Goal: Task Accomplishment & Management: Manage account settings

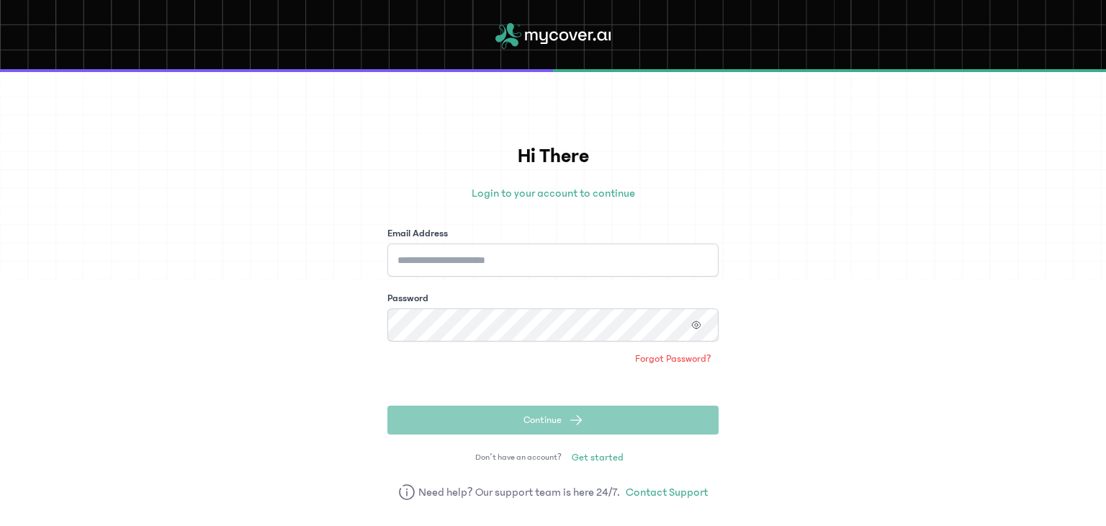
click at [479, 200] on p "Login to your account to continue" at bounding box center [552, 192] width 331 height 17
click at [472, 271] on input "Email Address" at bounding box center [552, 259] width 331 height 33
type input "**********"
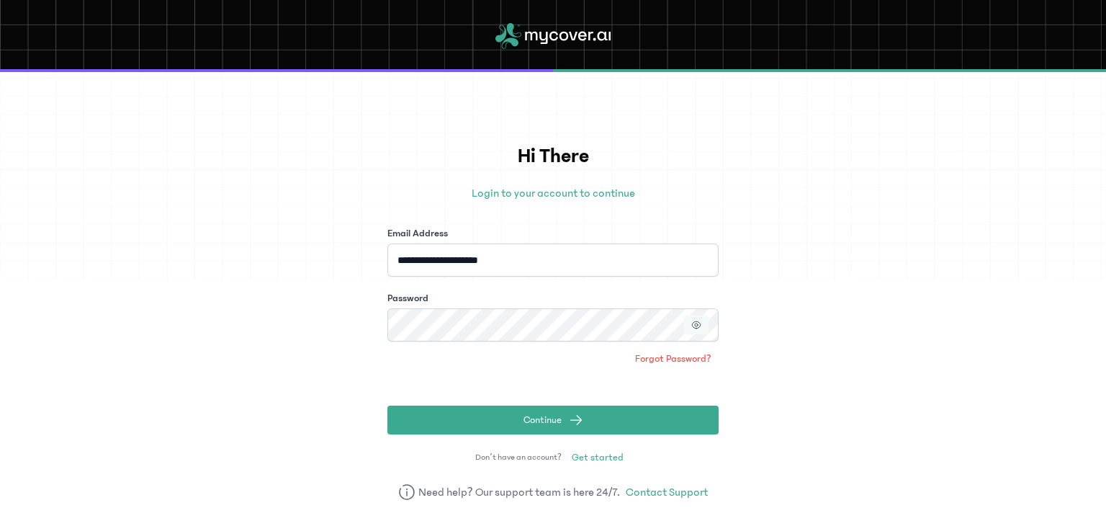
click at [698, 320] on icon "button" at bounding box center [696, 325] width 10 height 10
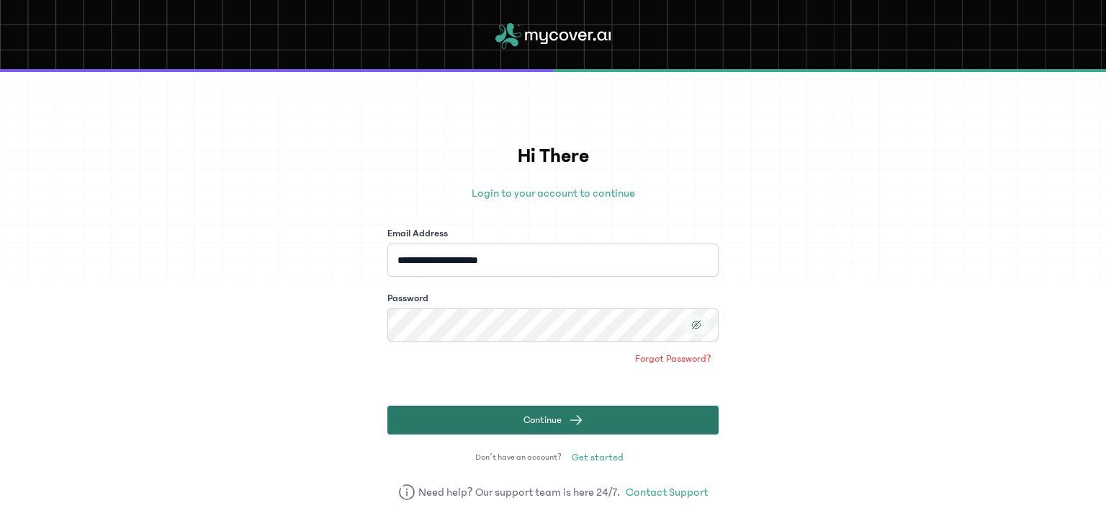
click at [610, 422] on button "Continue" at bounding box center [552, 419] width 331 height 29
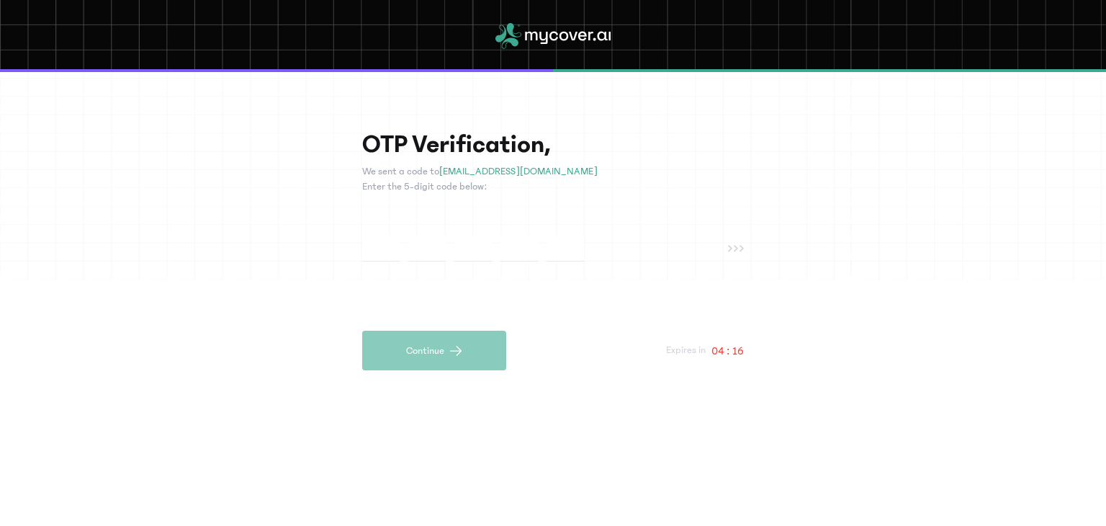
type input "*"
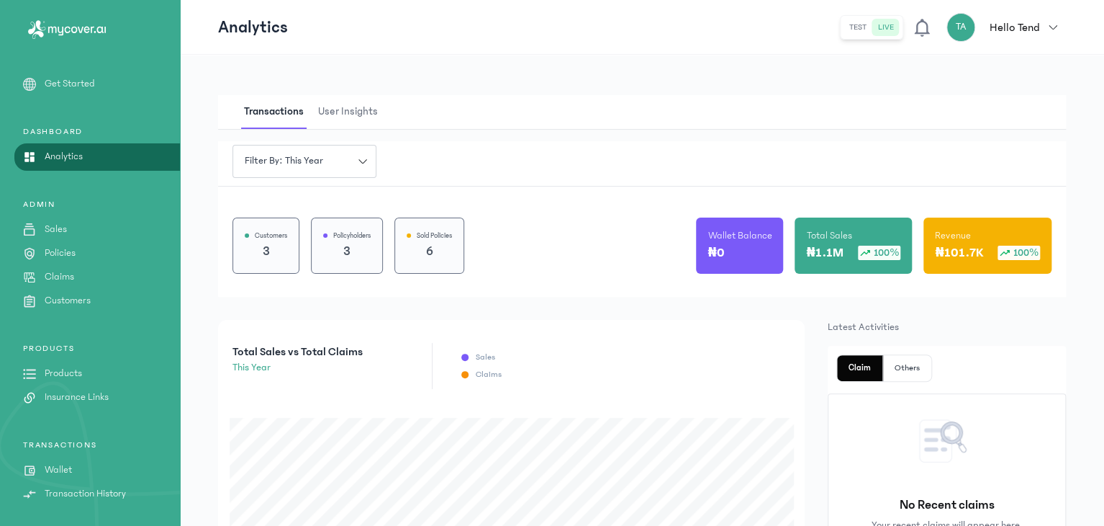
click at [58, 473] on p "Wallet" at bounding box center [58, 469] width 27 height 15
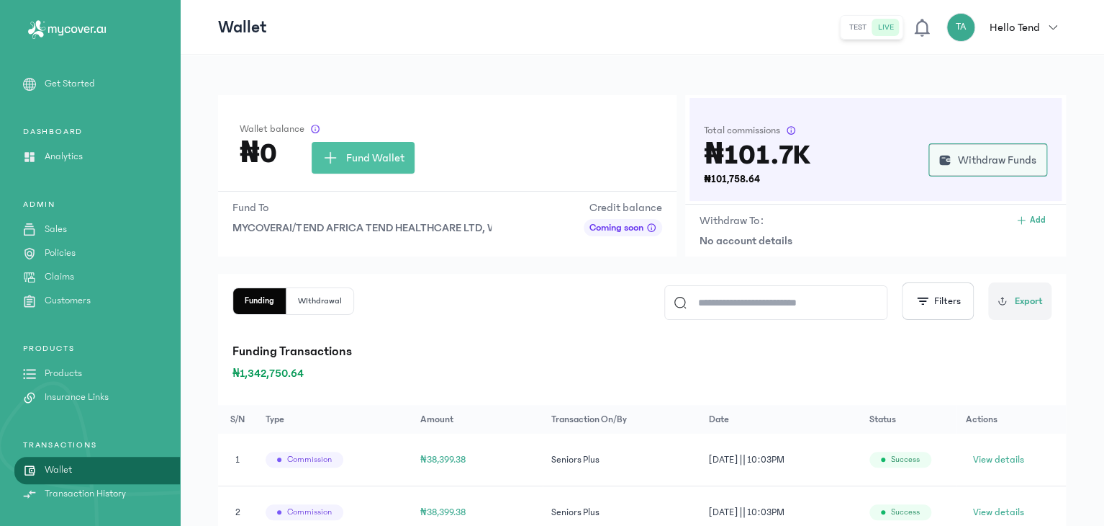
click at [1006, 156] on span "Withdraw Funds" at bounding box center [997, 159] width 78 height 17
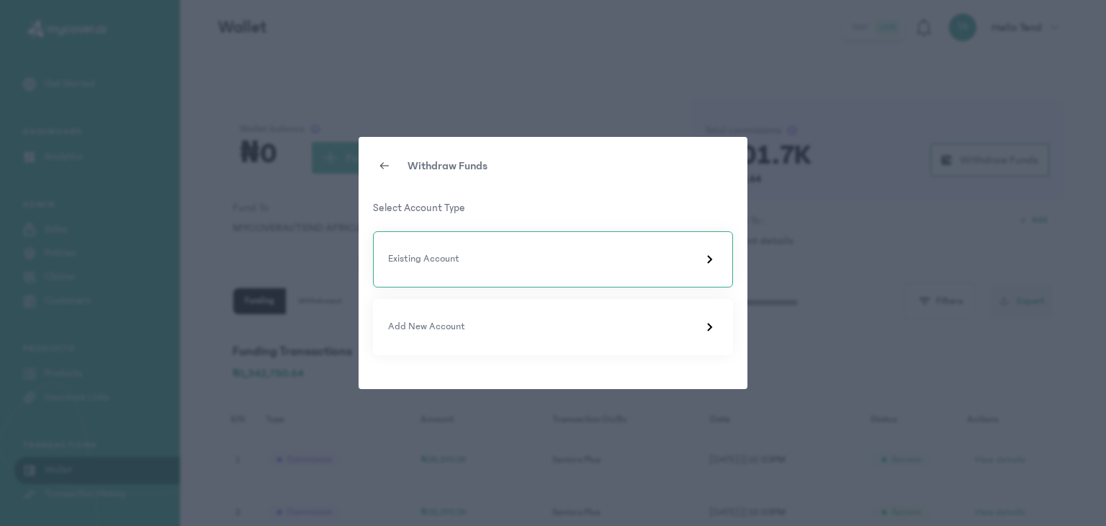
click at [680, 260] on div "Existing Account" at bounding box center [553, 259] width 330 height 17
click at [387, 166] on icon at bounding box center [385, 166] width 12 height 12
click at [442, 323] on p "Add New Account" at bounding box center [426, 326] width 77 height 15
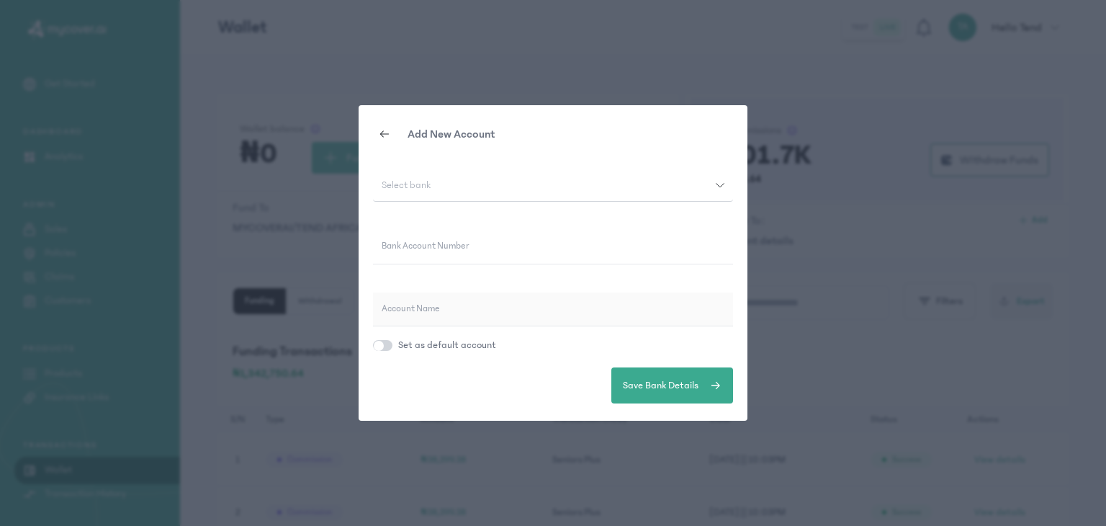
click at [416, 197] on button "Select bank" at bounding box center [553, 184] width 360 height 33
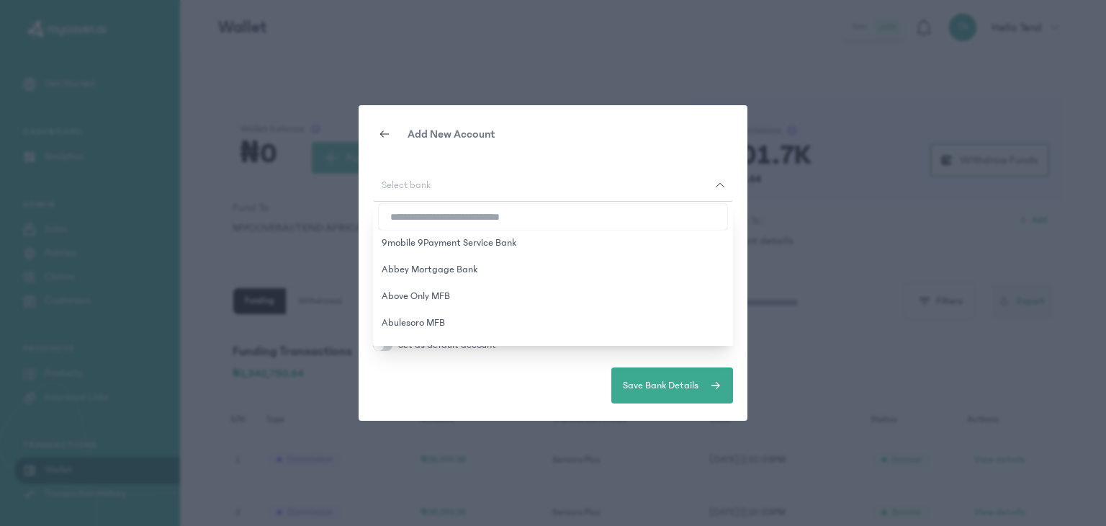
click at [440, 222] on input "search" at bounding box center [553, 217] width 348 height 26
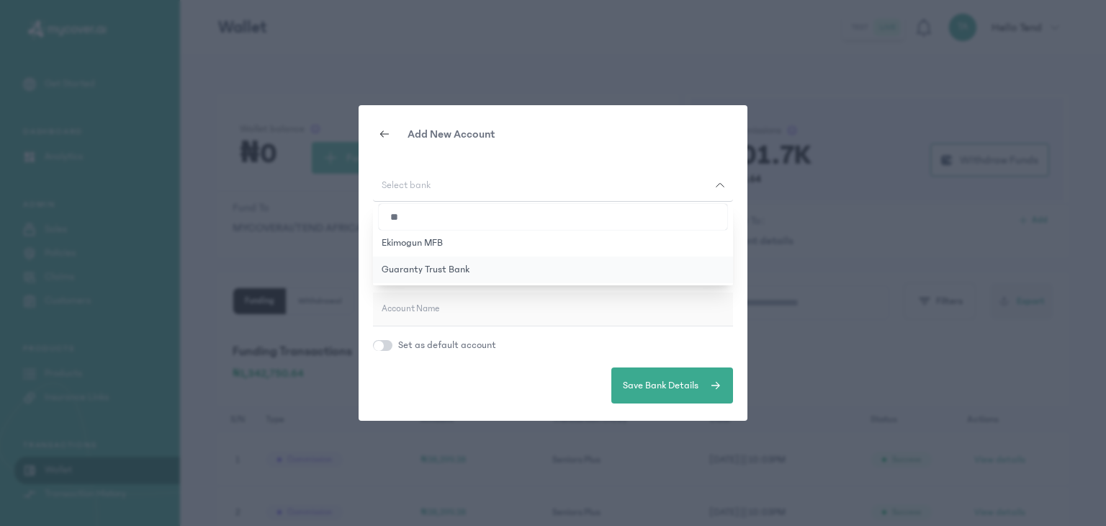
type input "**"
click at [405, 269] on button "Guaranty Trust Bank" at bounding box center [553, 269] width 360 height 27
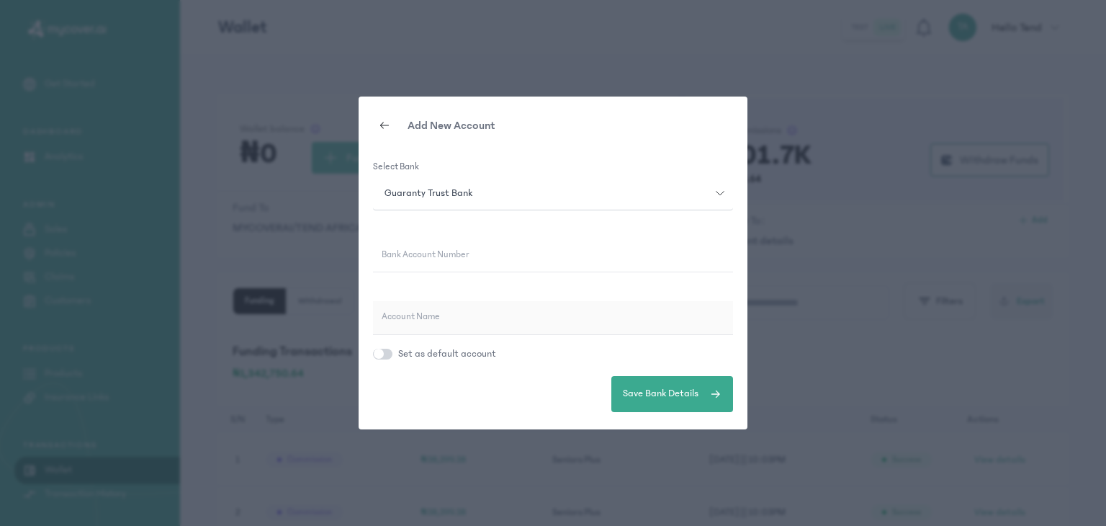
click at [405, 269] on input "Bank Account Number" at bounding box center [553, 254] width 360 height 33
type input "**********"
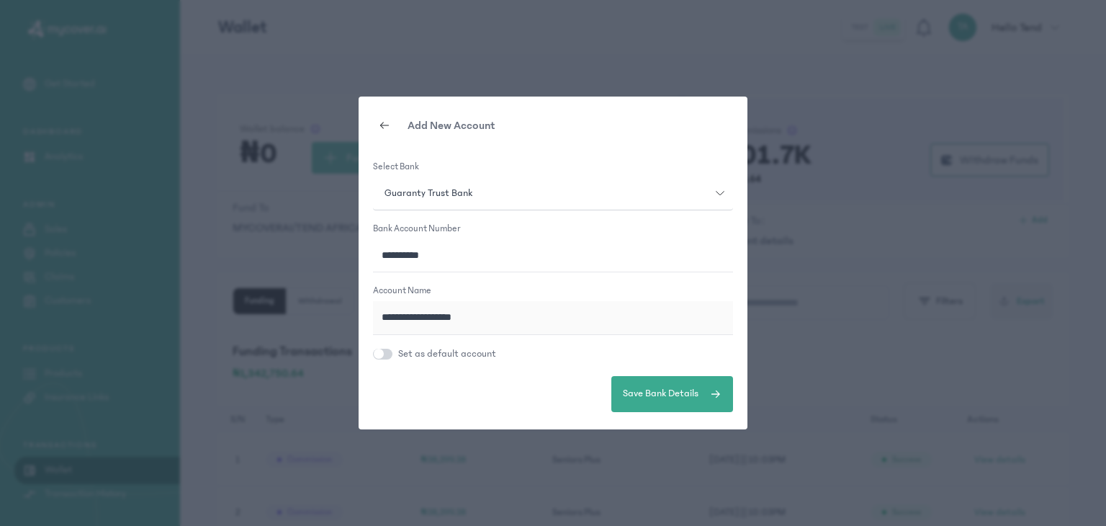
click at [392, 353] on button "button" at bounding box center [382, 353] width 19 height 11
click at [628, 402] on button "Save Bank Details" at bounding box center [672, 394] width 122 height 36
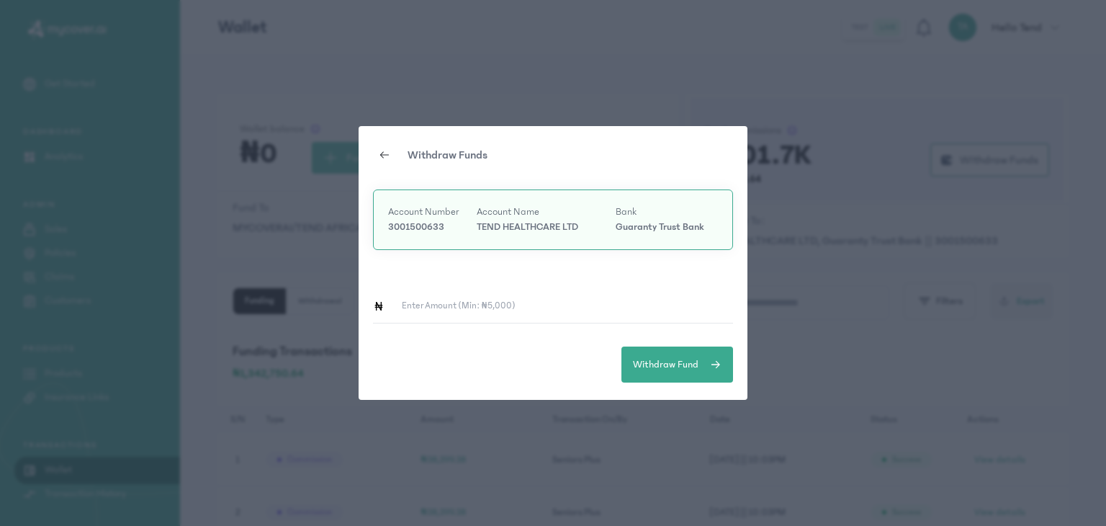
click at [518, 310] on input "Enter Amount (min: ₦5,000)" at bounding box center [558, 305] width 348 height 33
type input "*******"
click at [654, 364] on span "Withdraw Fund" at bounding box center [666, 364] width 66 height 15
